Goal: Transaction & Acquisition: Book appointment/travel/reservation

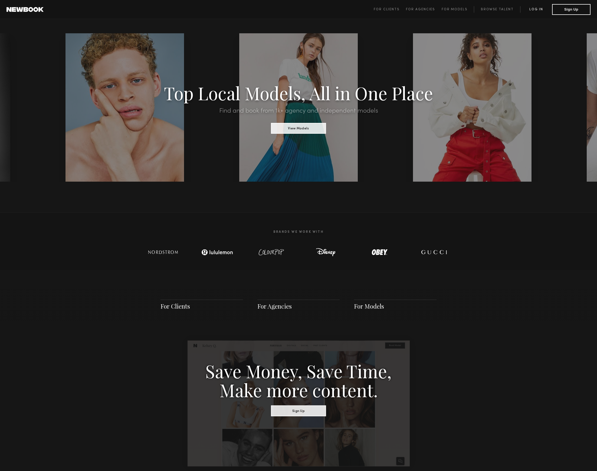
click at [542, 10] on link "Log in" at bounding box center [536, 9] width 32 height 6
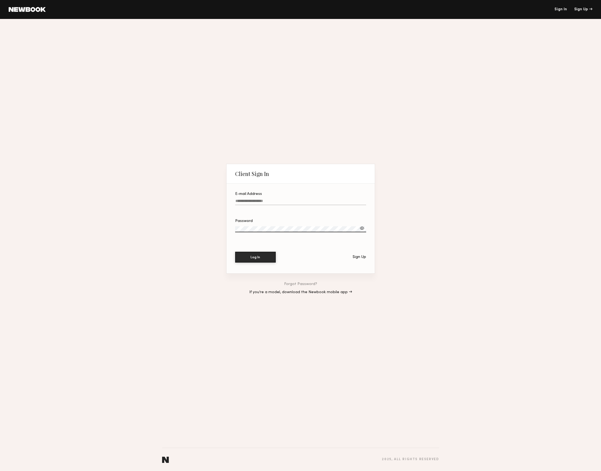
type input "**********"
click at [252, 256] on button "Log In" at bounding box center [255, 257] width 41 height 11
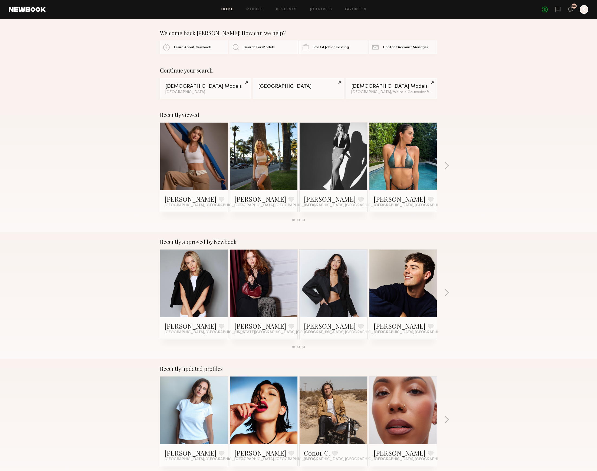
click at [217, 164] on div at bounding box center [194, 157] width 68 height 68
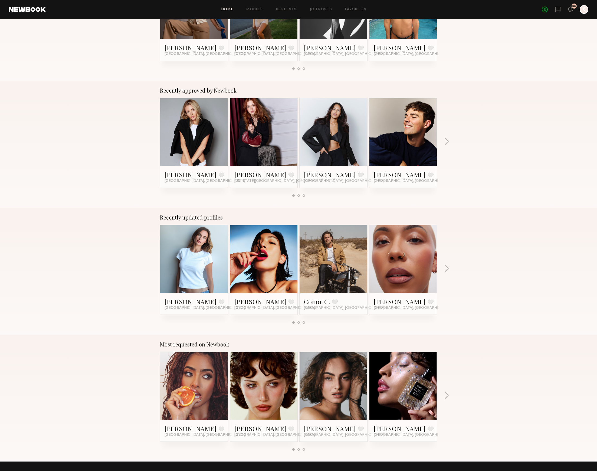
scroll to position [184, 0]
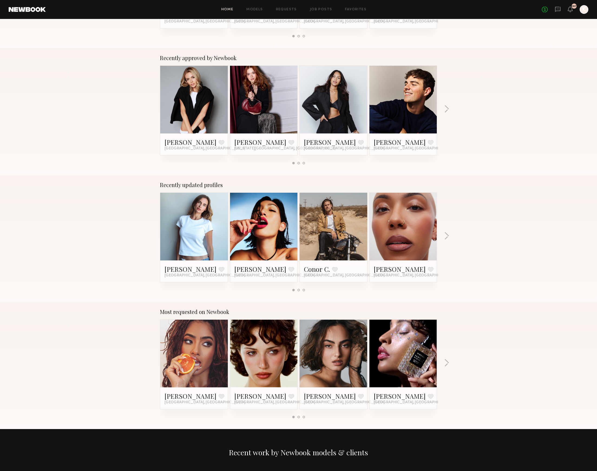
click at [210, 344] on link at bounding box center [194, 354] width 33 height 68
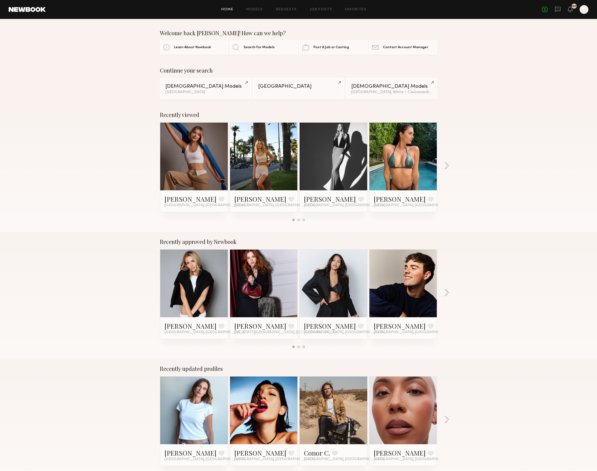
click at [416, 161] on link at bounding box center [403, 157] width 33 height 68
click at [447, 165] on button "button" at bounding box center [446, 166] width 5 height 9
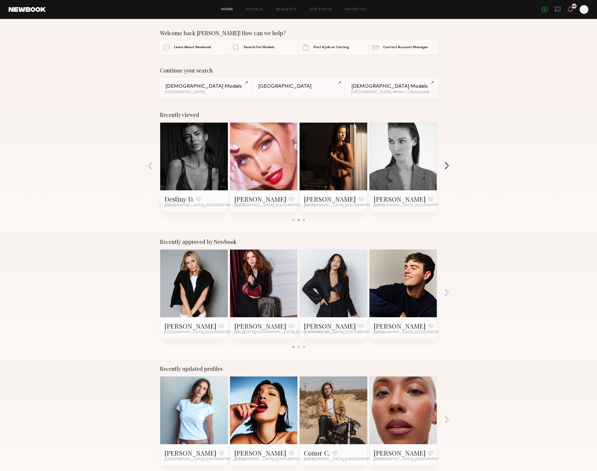
click at [447, 165] on button "button" at bounding box center [446, 166] width 5 height 9
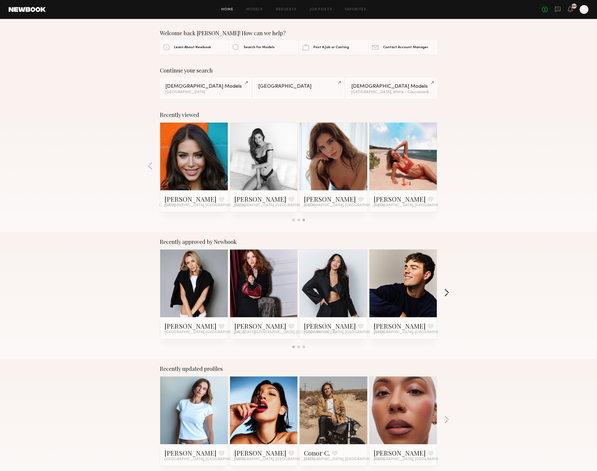
click at [448, 293] on button "button" at bounding box center [446, 293] width 5 height 9
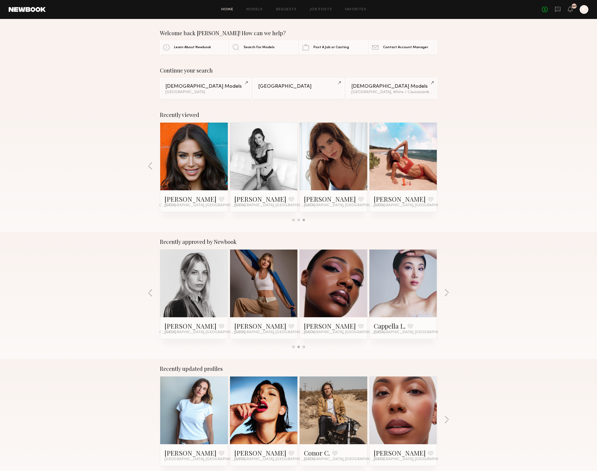
click at [264, 289] on link at bounding box center [263, 284] width 33 height 68
click at [446, 291] on button "button" at bounding box center [446, 293] width 5 height 9
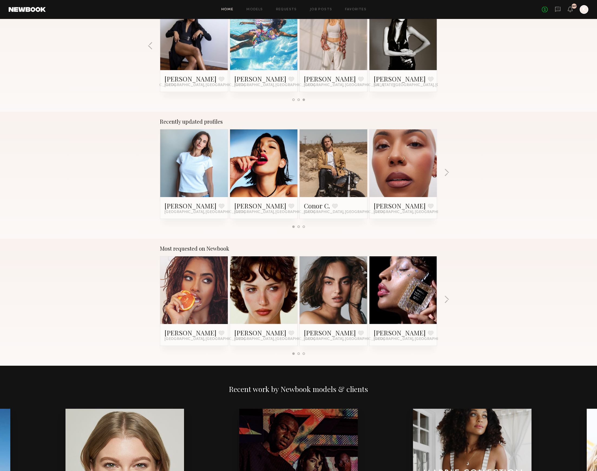
scroll to position [246, 0]
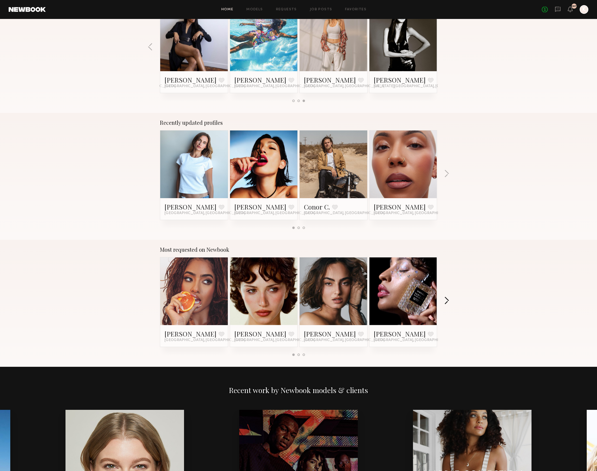
click at [446, 298] on button "button" at bounding box center [446, 301] width 5 height 9
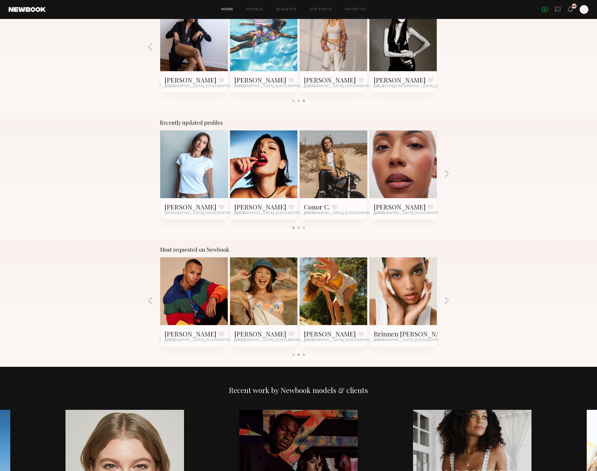
click at [446, 298] on button "button" at bounding box center [446, 301] width 5 height 9
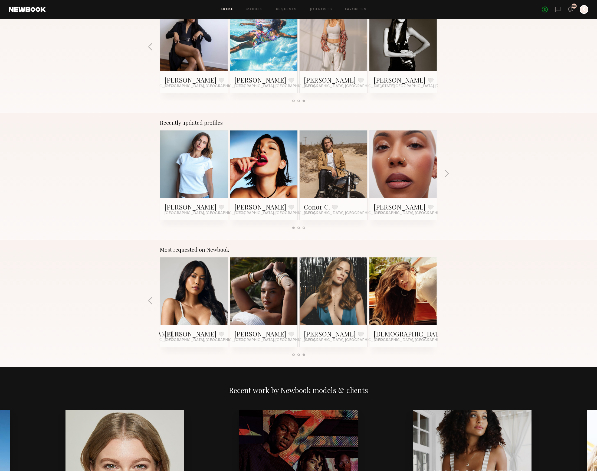
click at [424, 300] on div at bounding box center [404, 292] width 68 height 68
click at [408, 286] on link at bounding box center [403, 292] width 33 height 68
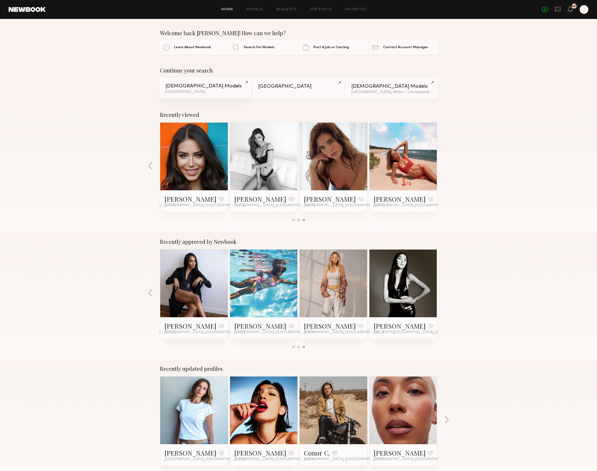
click at [189, 83] on link "Female Models Los Angeles" at bounding box center [205, 88] width 91 height 21
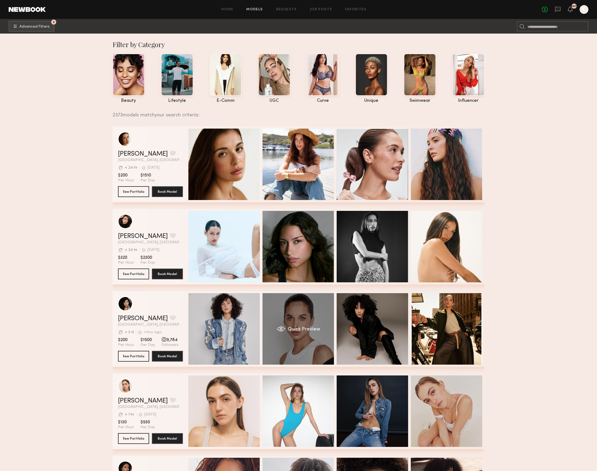
click at [298, 328] on span "Quick Preview" at bounding box center [304, 329] width 32 height 5
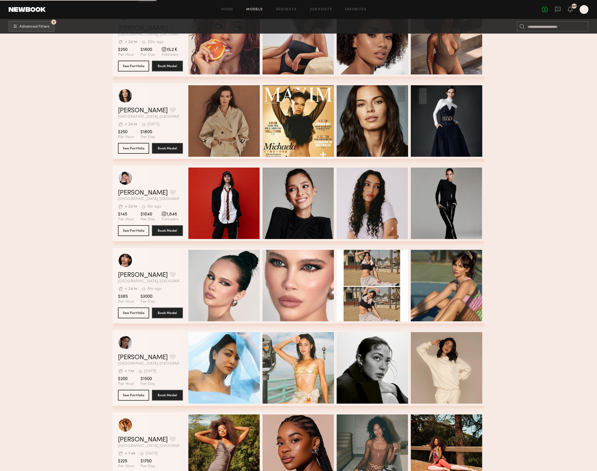
scroll to position [533, 0]
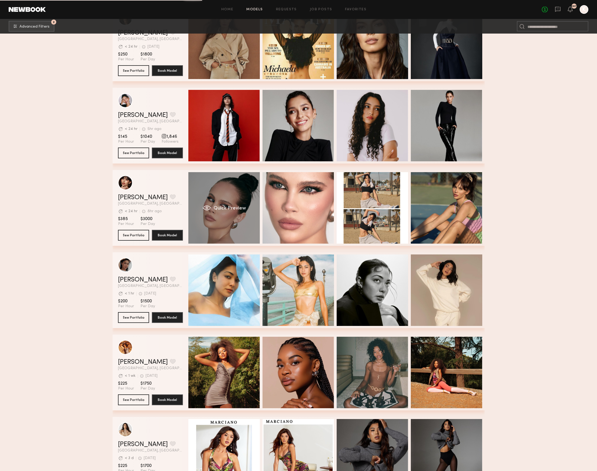
click at [240, 207] on span "Quick Preview" at bounding box center [229, 208] width 32 height 5
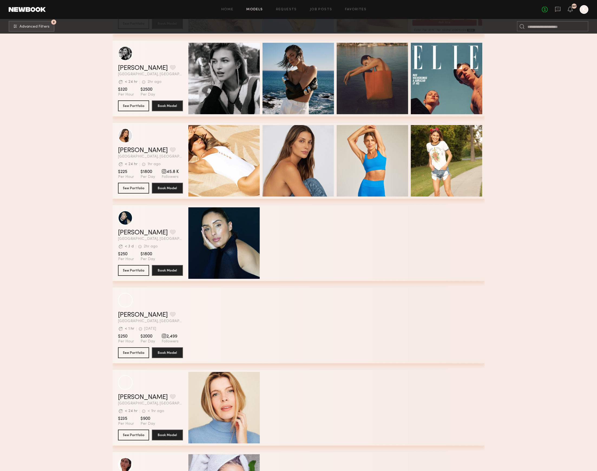
scroll to position [1625, 0]
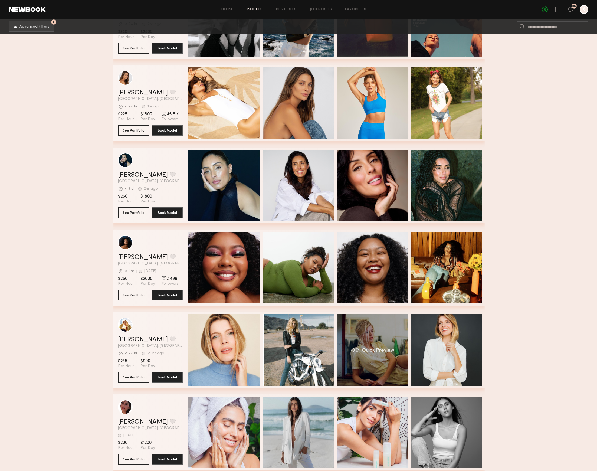
click at [366, 348] on span "Quick Preview" at bounding box center [378, 350] width 32 height 5
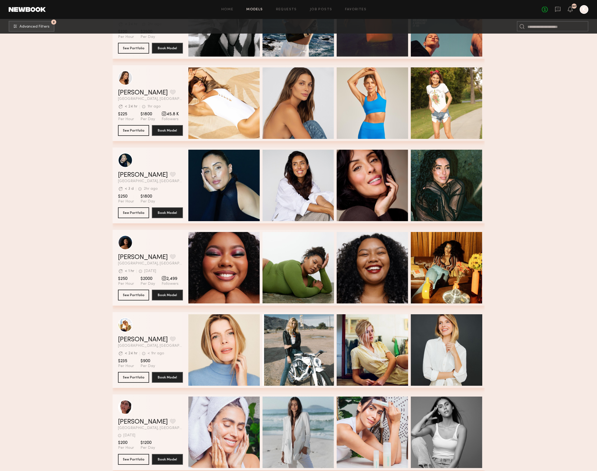
scroll to position [1781, 0]
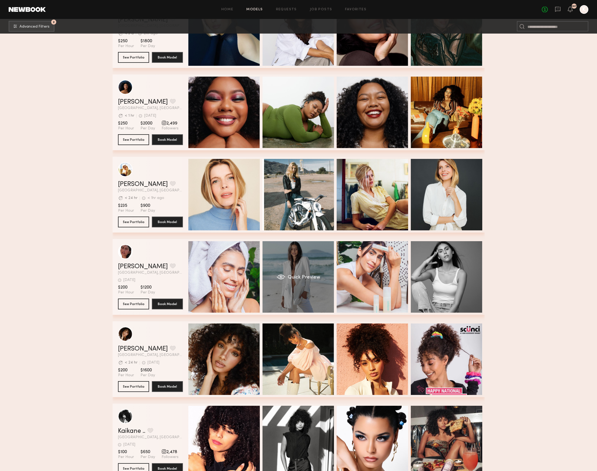
drag, startPoint x: 303, startPoint y: 268, endPoint x: 305, endPoint y: 271, distance: 3.3
click at [304, 270] on div "Tamiris W. Favorite Los Angeles, CA 4d ago Last Online View Portfolio 4d ago La…" at bounding box center [299, 277] width 372 height 76
click at [305, 277] on span "Quick Preview" at bounding box center [304, 277] width 32 height 5
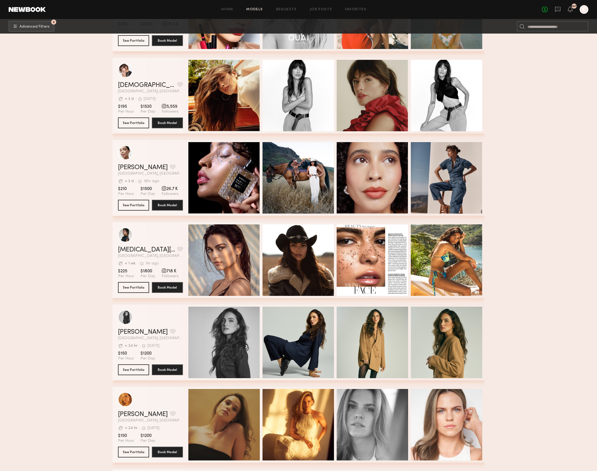
scroll to position [3166, 0]
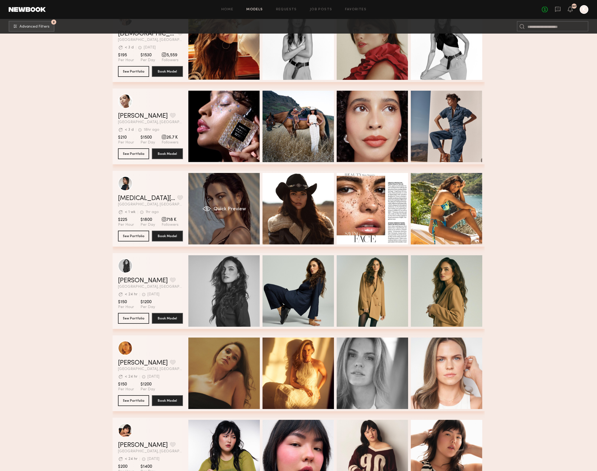
click at [243, 209] on span "Quick Preview" at bounding box center [229, 209] width 32 height 5
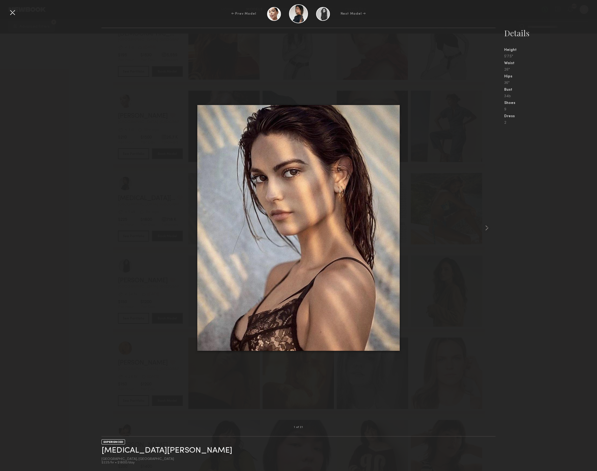
click at [336, 137] on img at bounding box center [298, 228] width 203 height 246
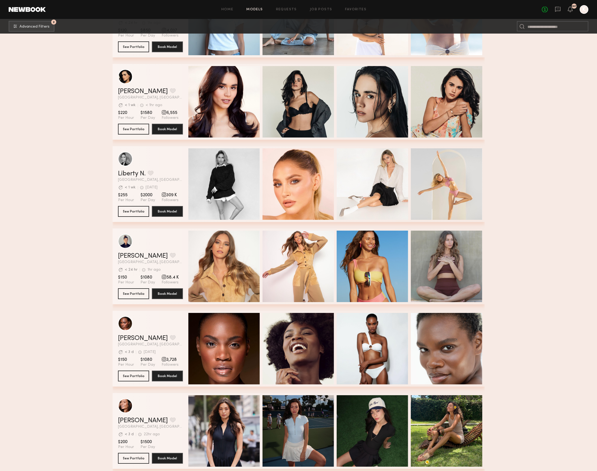
scroll to position [4272, 0]
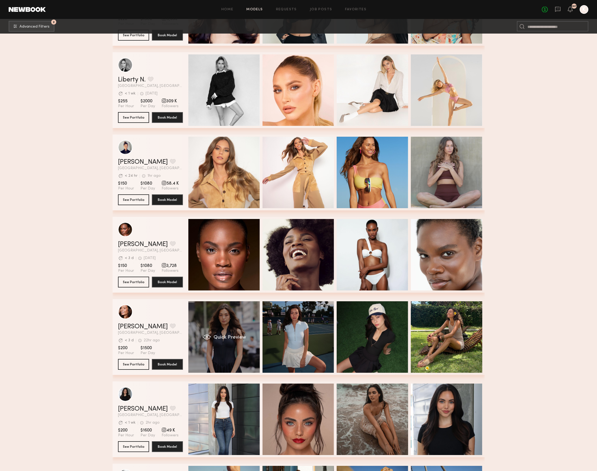
click at [234, 338] on span "Quick Preview" at bounding box center [229, 337] width 32 height 5
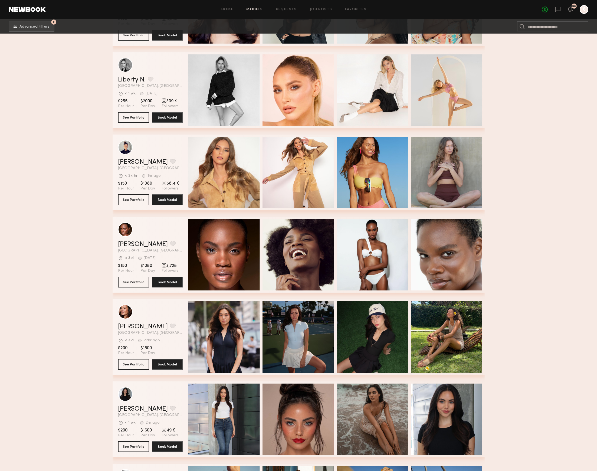
scroll to position [4414, 0]
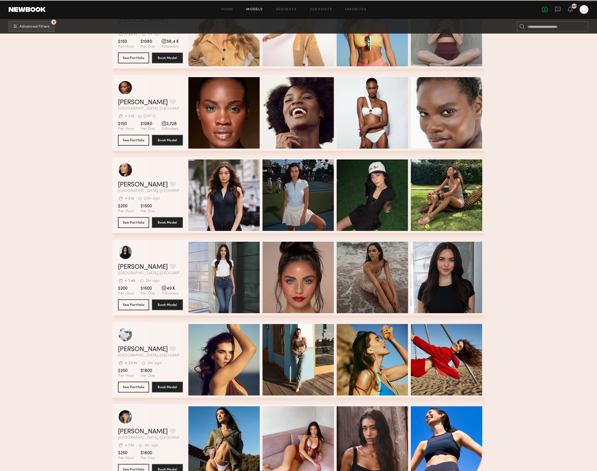
click at [299, 281] on div "Quick Preview" at bounding box center [298, 277] width 71 height 71
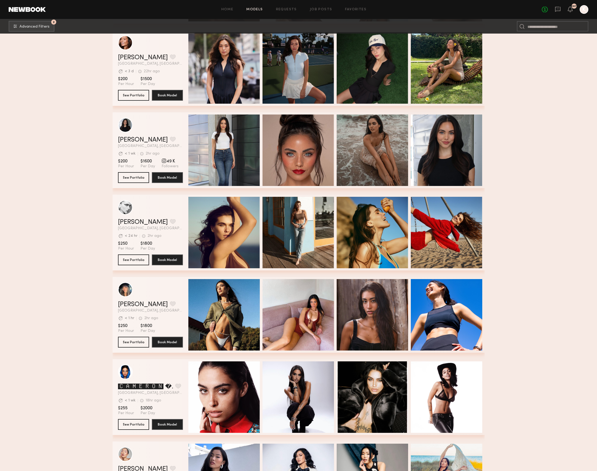
scroll to position [4573, 0]
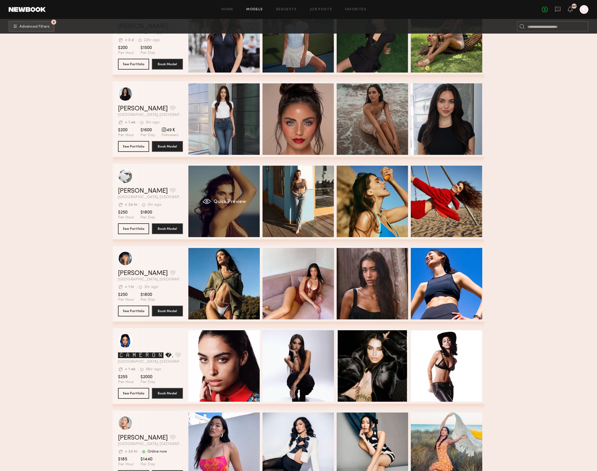
click at [246, 204] on div "Quick Preview" at bounding box center [223, 201] width 71 height 71
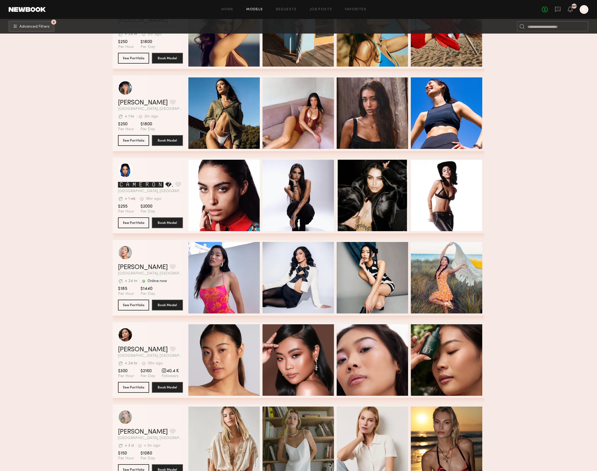
scroll to position [4821, 0]
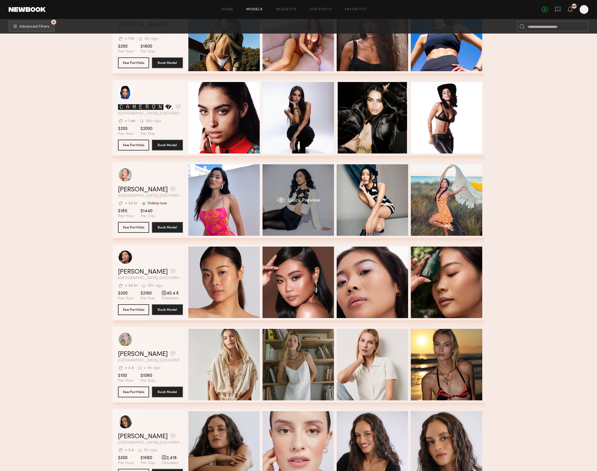
click at [312, 206] on div "Quick Preview" at bounding box center [298, 199] width 71 height 71
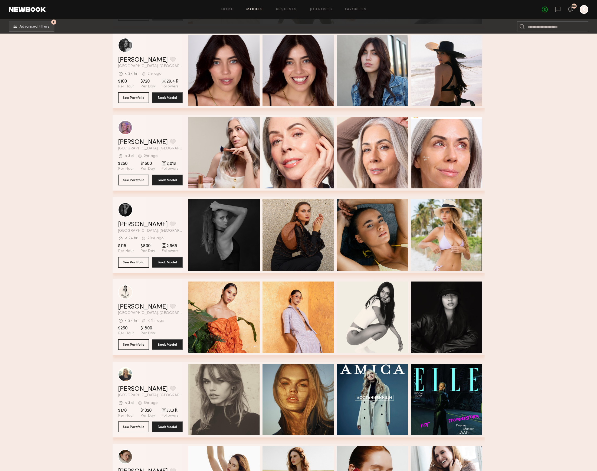
scroll to position [6103, 0]
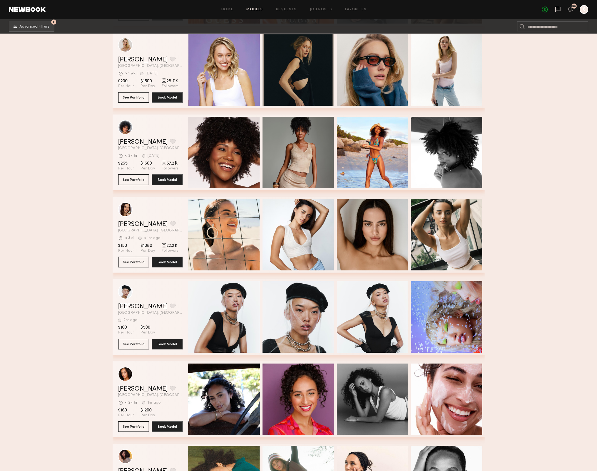
click at [559, 9] on icon at bounding box center [558, 9] width 6 height 6
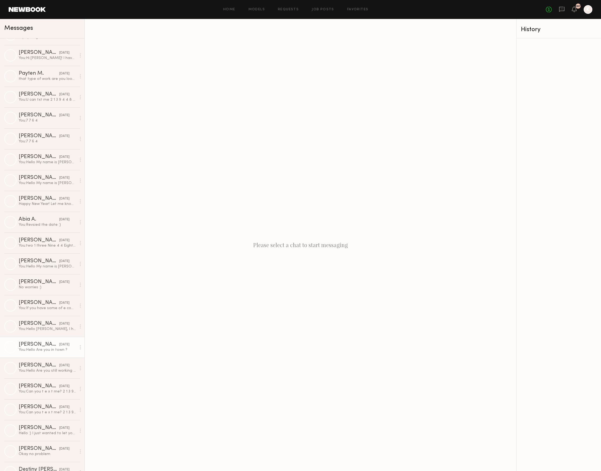
scroll to position [1340, 0]
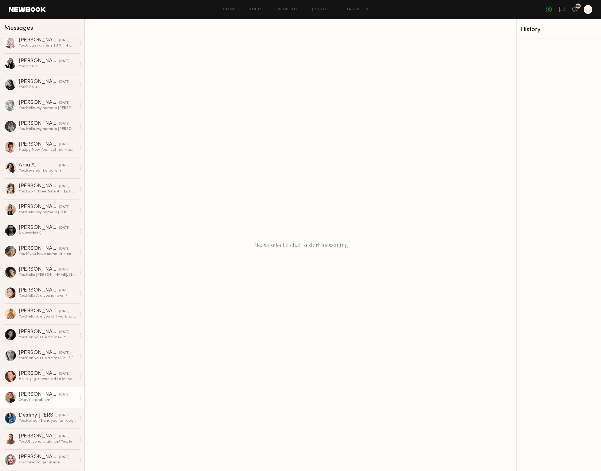
click at [23, 396] on div "Karlee E." at bounding box center [39, 394] width 41 height 5
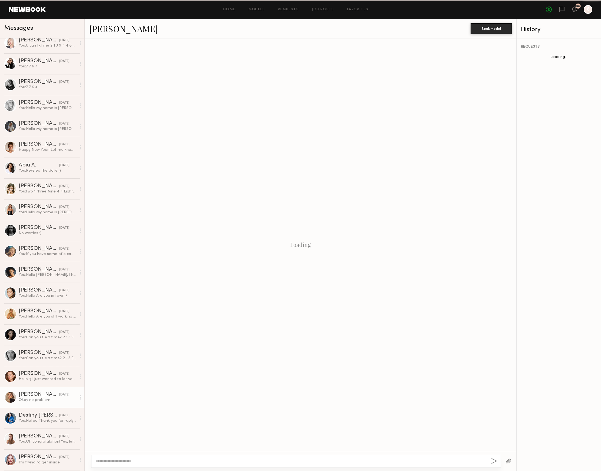
scroll to position [98, 0]
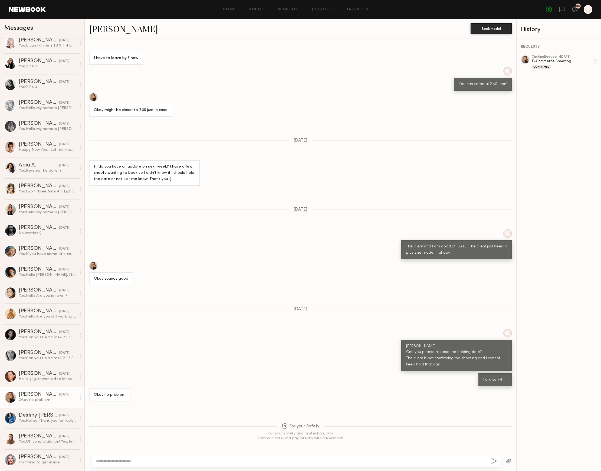
click at [11, 396] on div at bounding box center [10, 397] width 12 height 12
click at [110, 28] on link "Karlee E." at bounding box center [123, 29] width 69 height 12
